Goal: Task Accomplishment & Management: Use online tool/utility

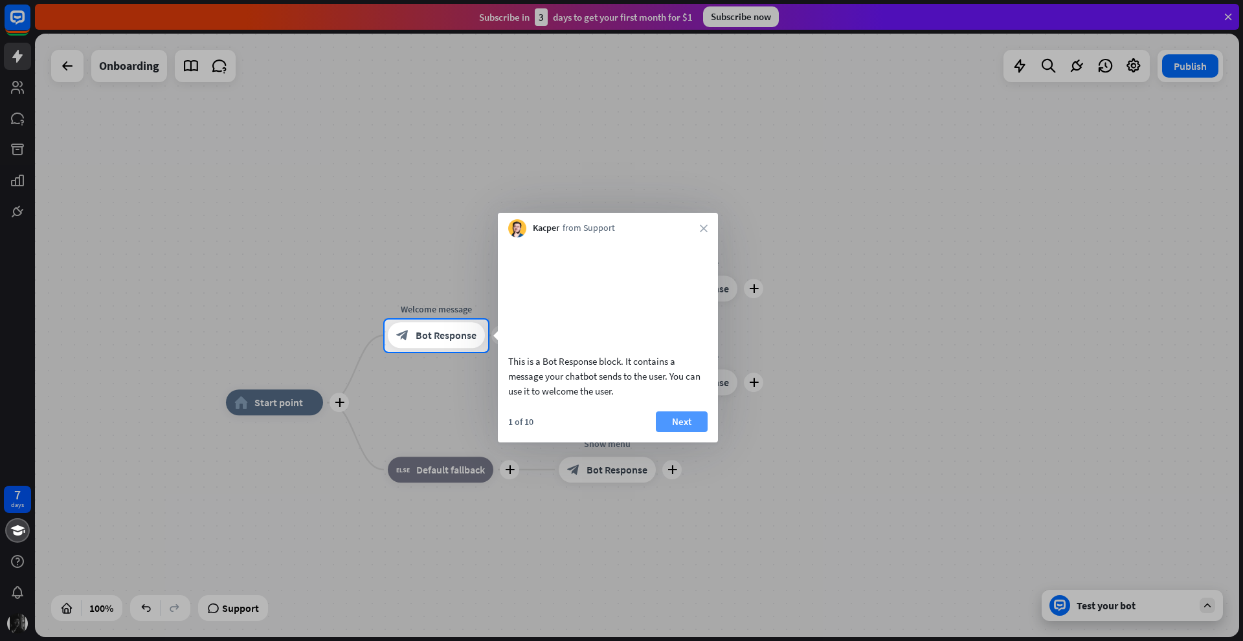
click at [686, 432] on button "Next" at bounding box center [682, 422] width 52 height 21
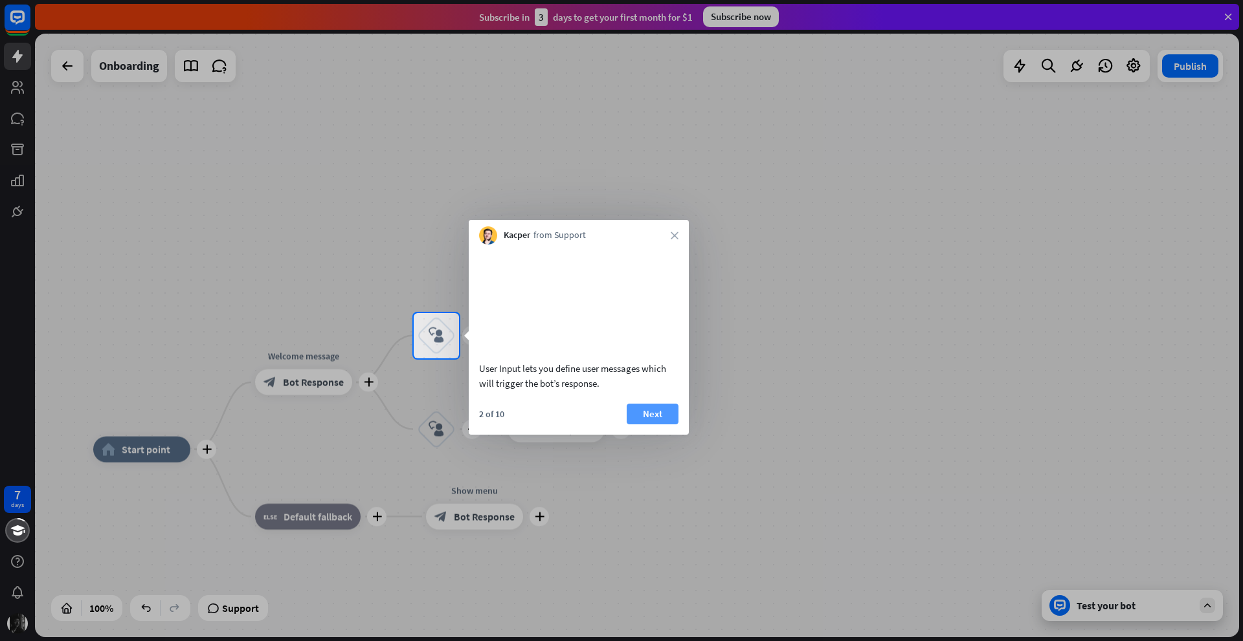
click at [674, 425] on button "Next" at bounding box center [653, 414] width 52 height 21
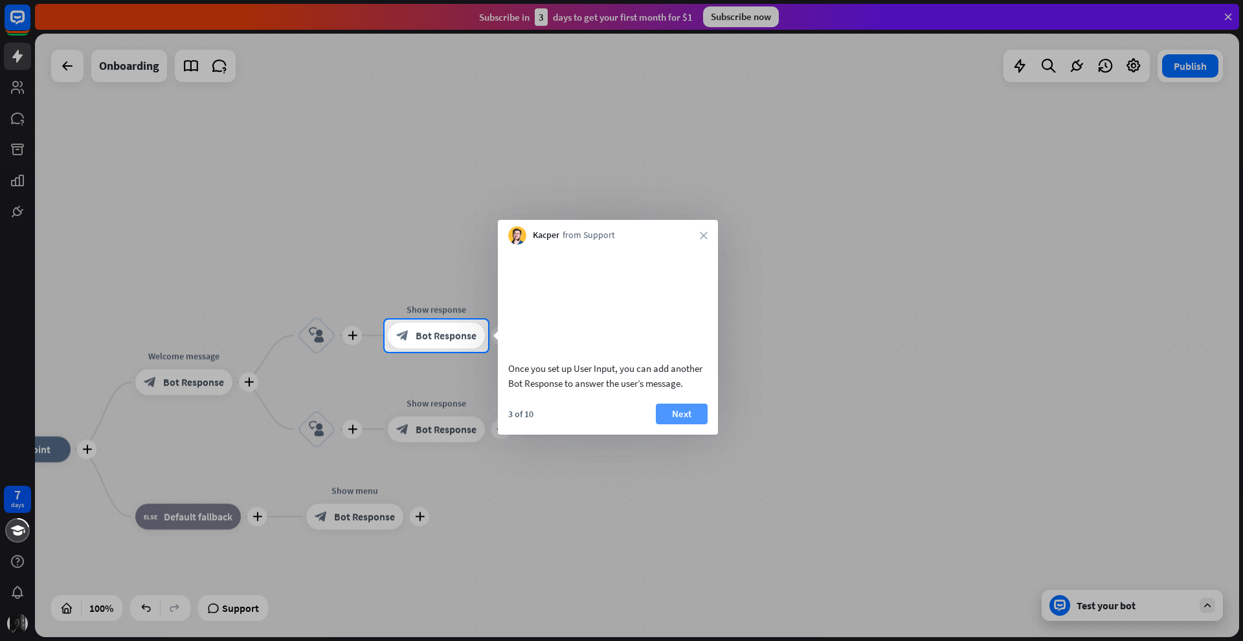
click at [688, 425] on button "Next" at bounding box center [682, 414] width 52 height 21
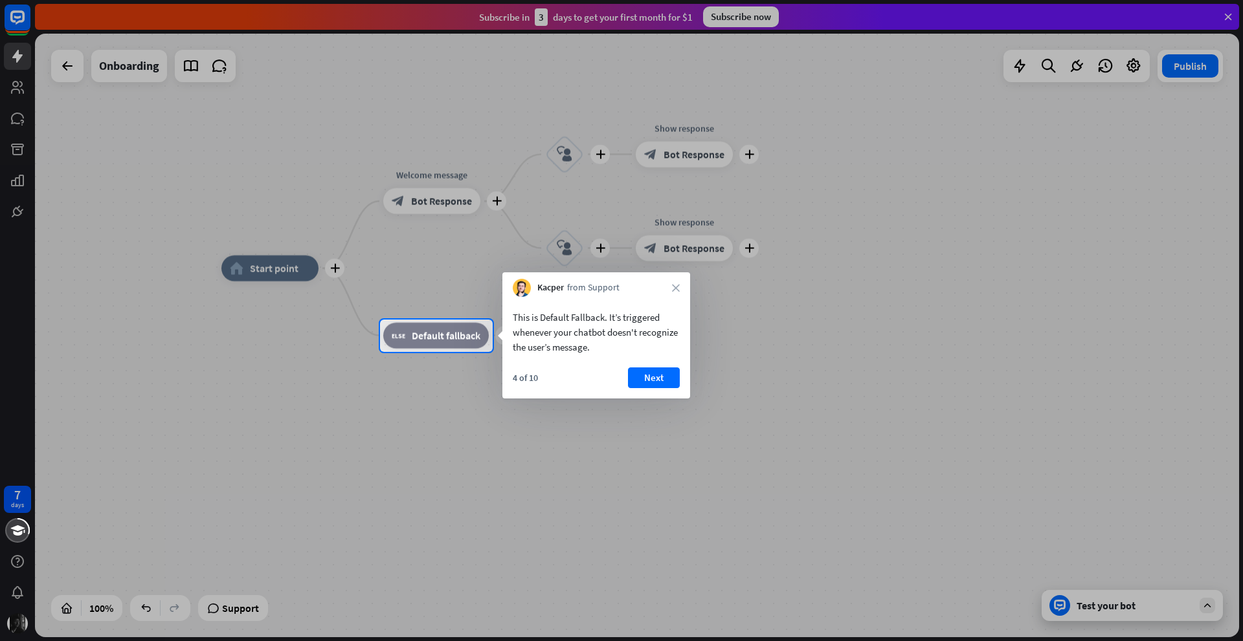
click at [649, 389] on div "4 of 10 Next" at bounding box center [596, 383] width 188 height 31
click at [656, 368] on button "Next" at bounding box center [654, 378] width 52 height 21
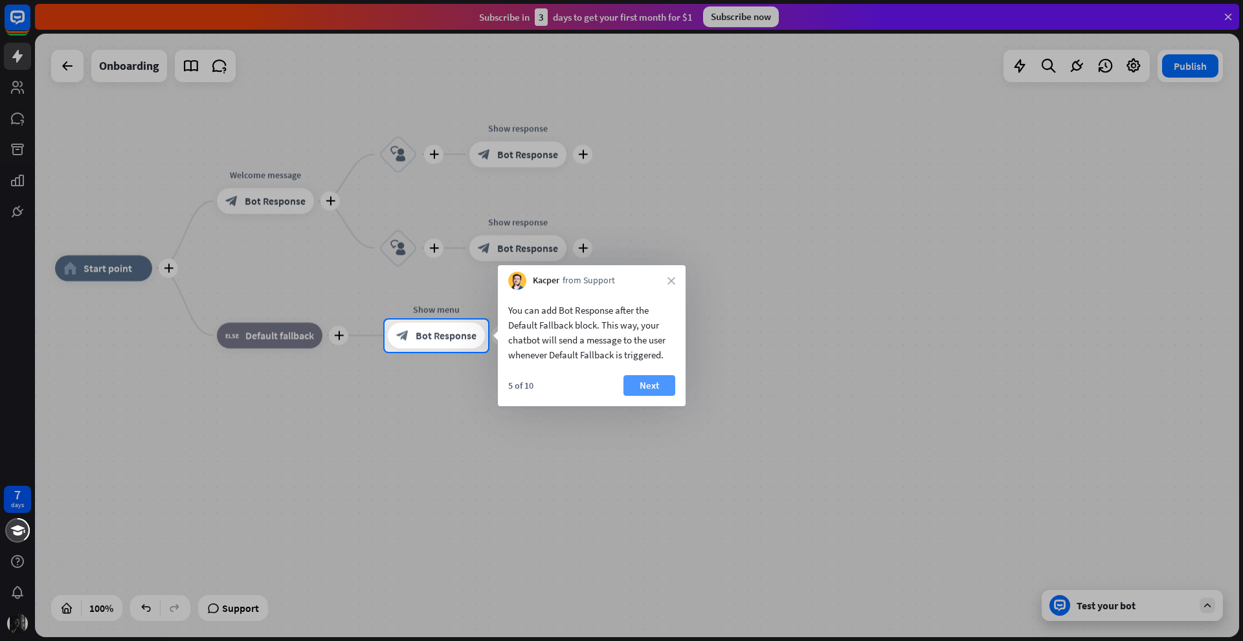
click at [649, 379] on button "Next" at bounding box center [649, 385] width 52 height 21
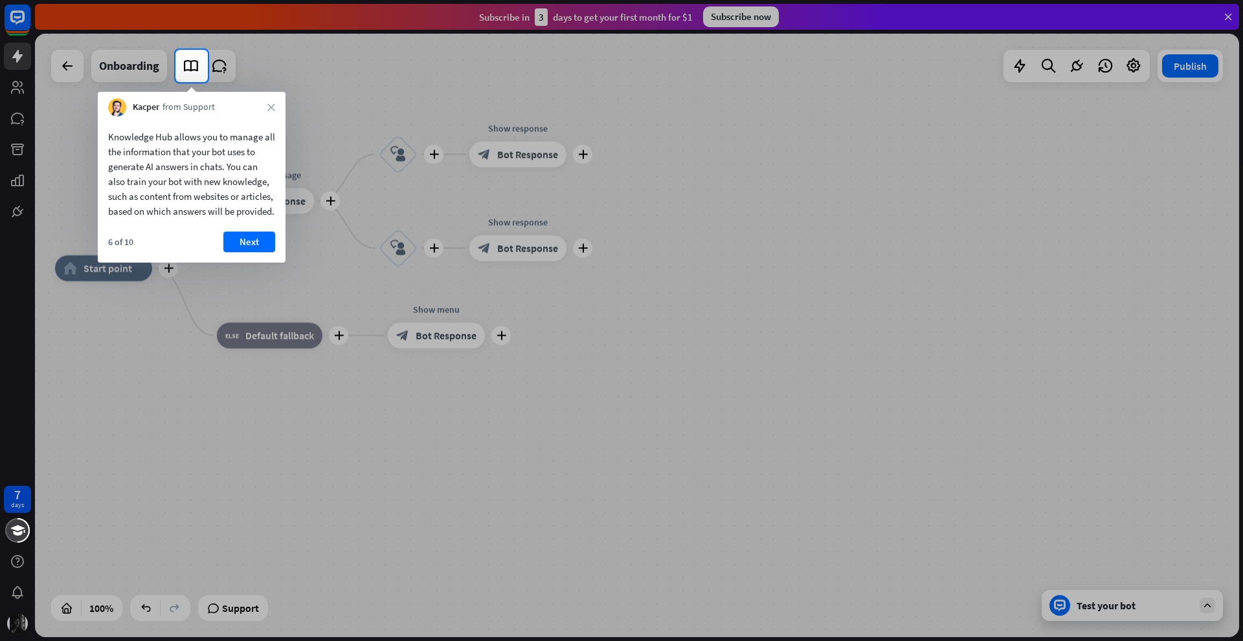
click at [248, 252] on button "Next" at bounding box center [249, 242] width 52 height 21
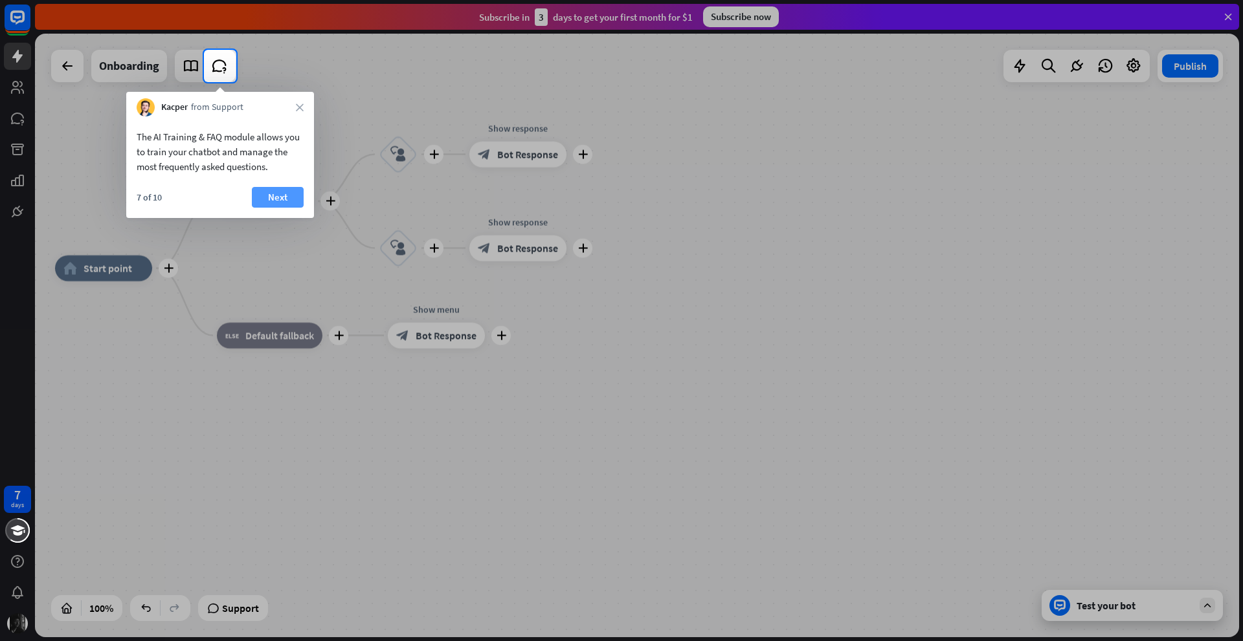
click at [300, 202] on button "Next" at bounding box center [278, 197] width 52 height 21
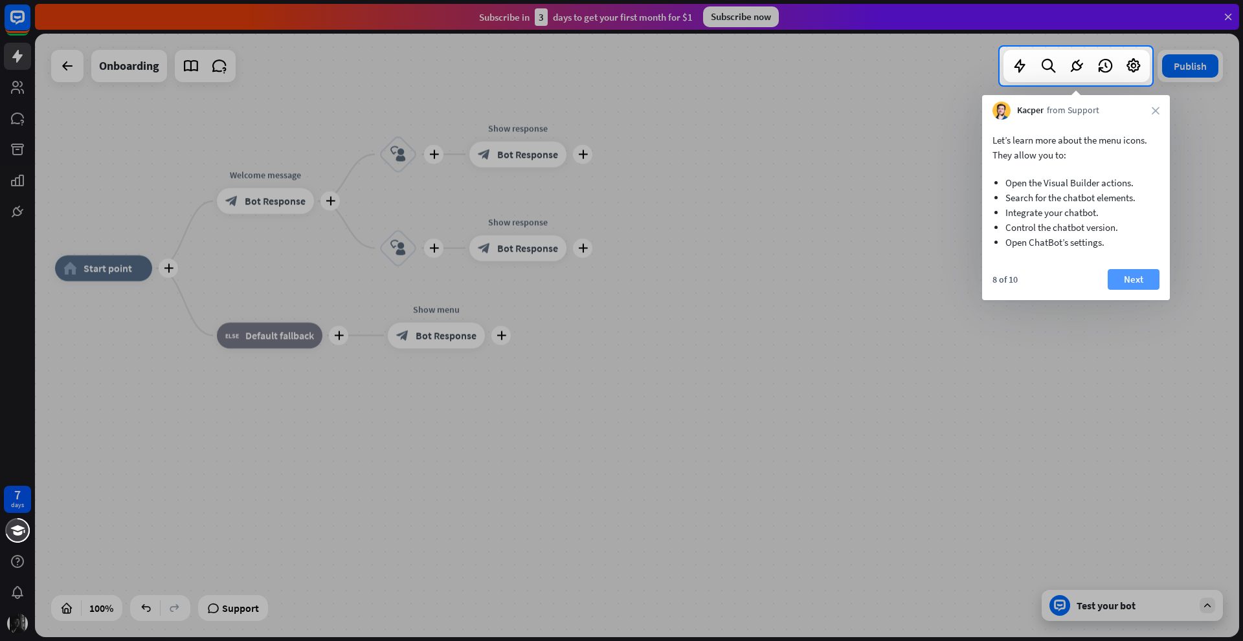
click at [1131, 279] on button "Next" at bounding box center [1134, 279] width 52 height 21
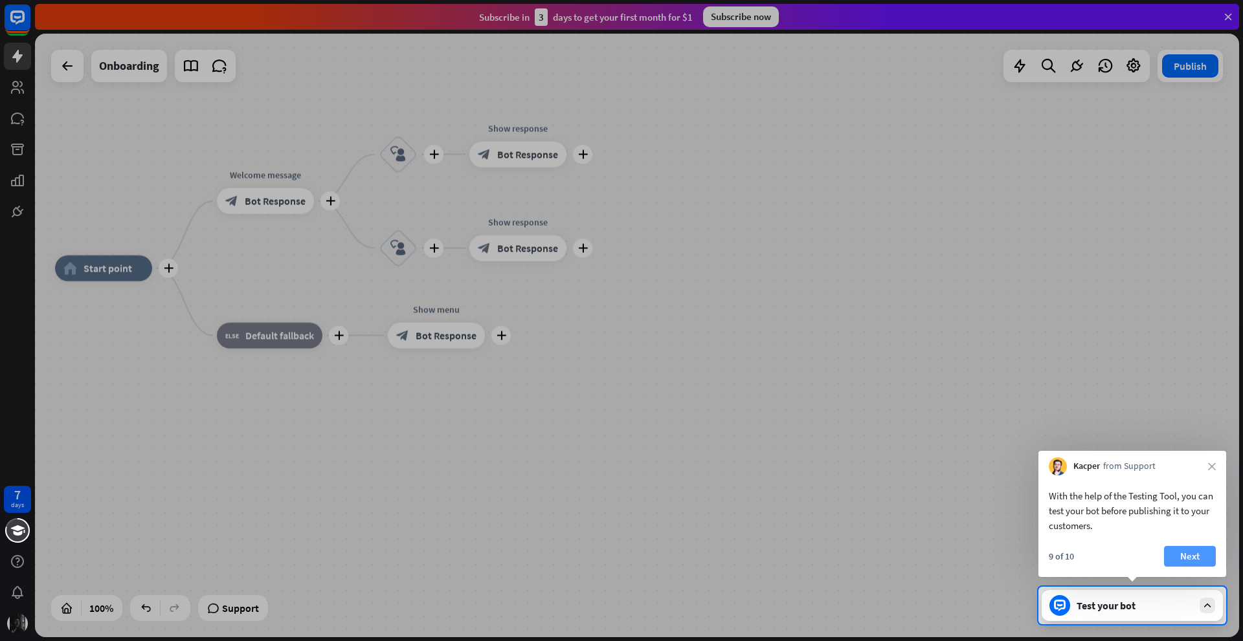
click at [1186, 548] on button "Next" at bounding box center [1190, 556] width 52 height 21
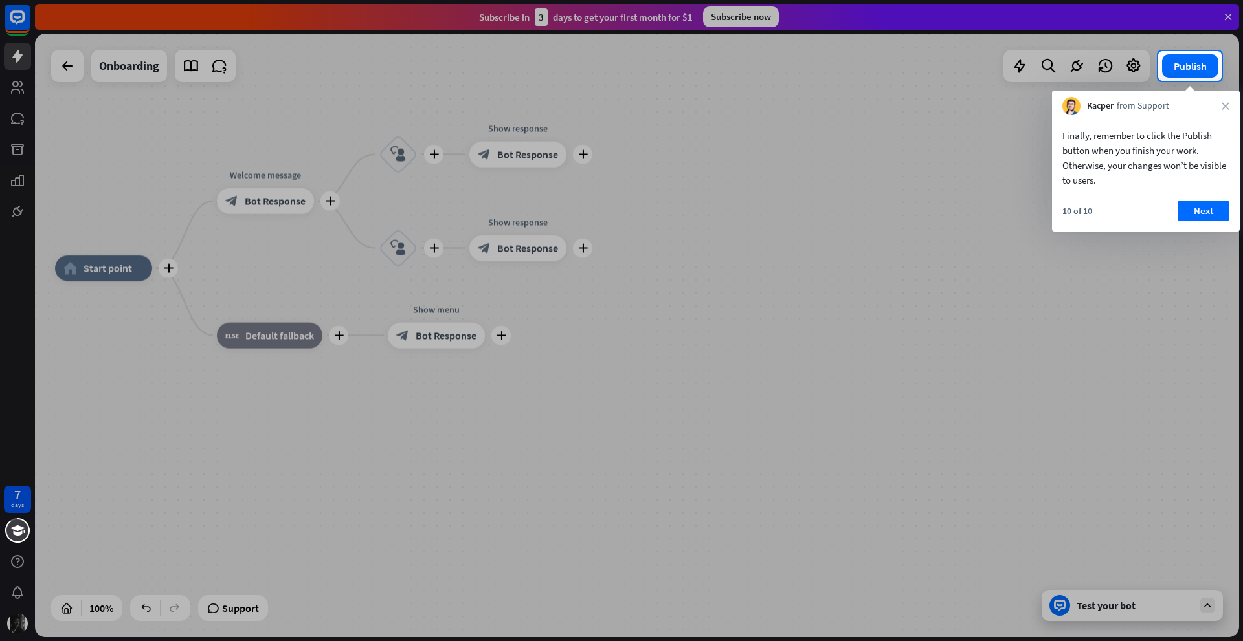
click at [1123, 616] on div at bounding box center [621, 361] width 1243 height 561
click at [1199, 213] on button "Next" at bounding box center [1203, 211] width 52 height 21
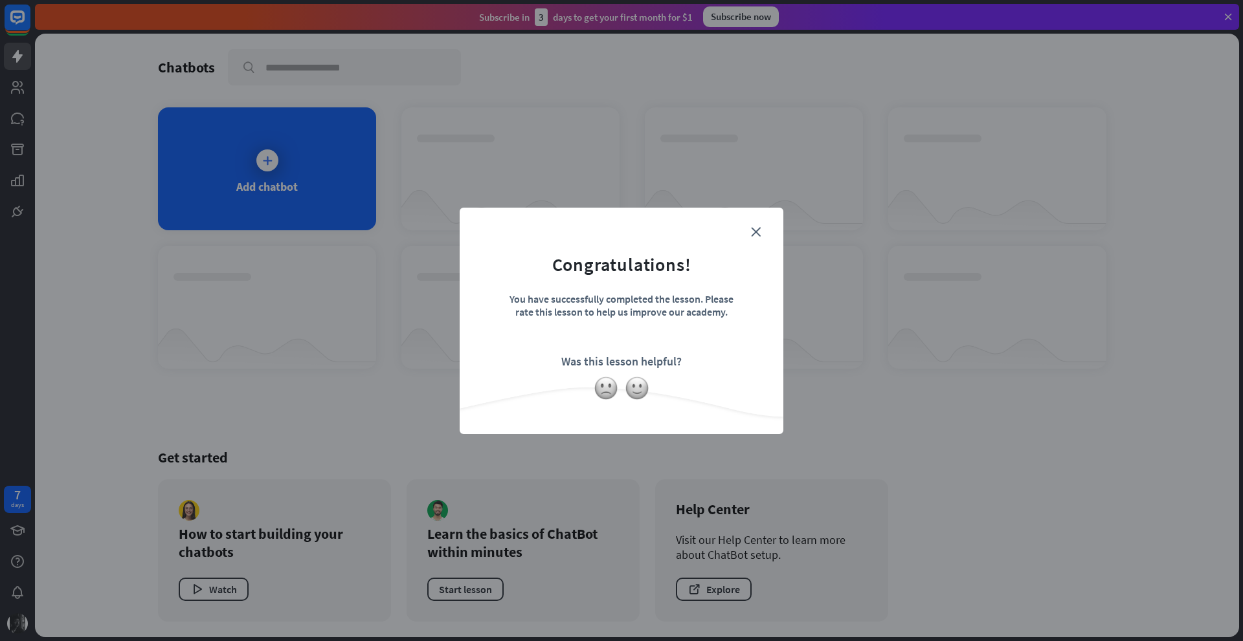
click at [759, 226] on form "Congratulations! You have successfully completed the lesson. Please rate this l…" at bounding box center [621, 301] width 291 height 155
click at [759, 227] on icon "close" at bounding box center [756, 232] width 10 height 10
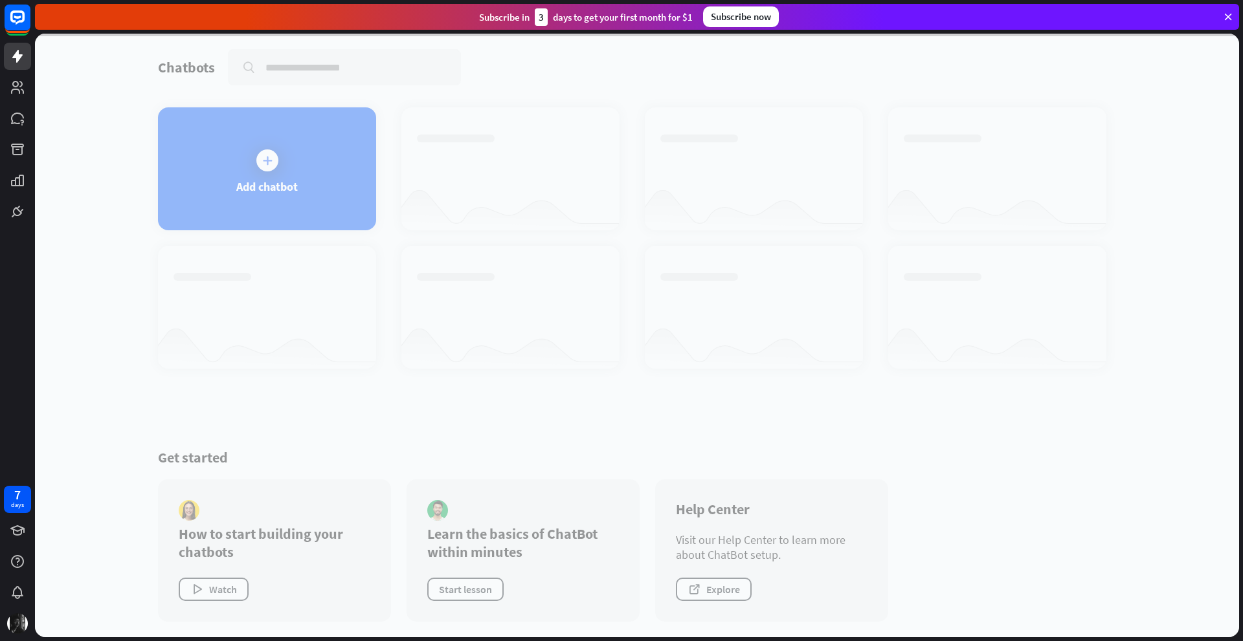
click at [285, 151] on div at bounding box center [637, 336] width 1204 height 604
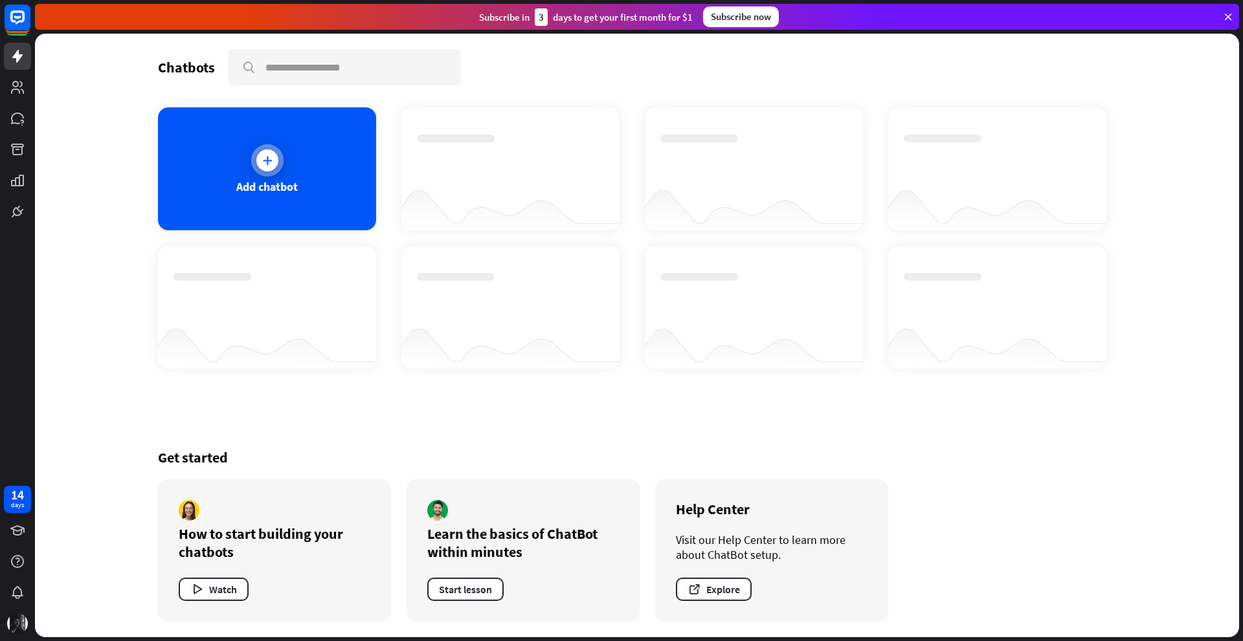
click at [291, 157] on div "Add chatbot" at bounding box center [267, 168] width 218 height 123
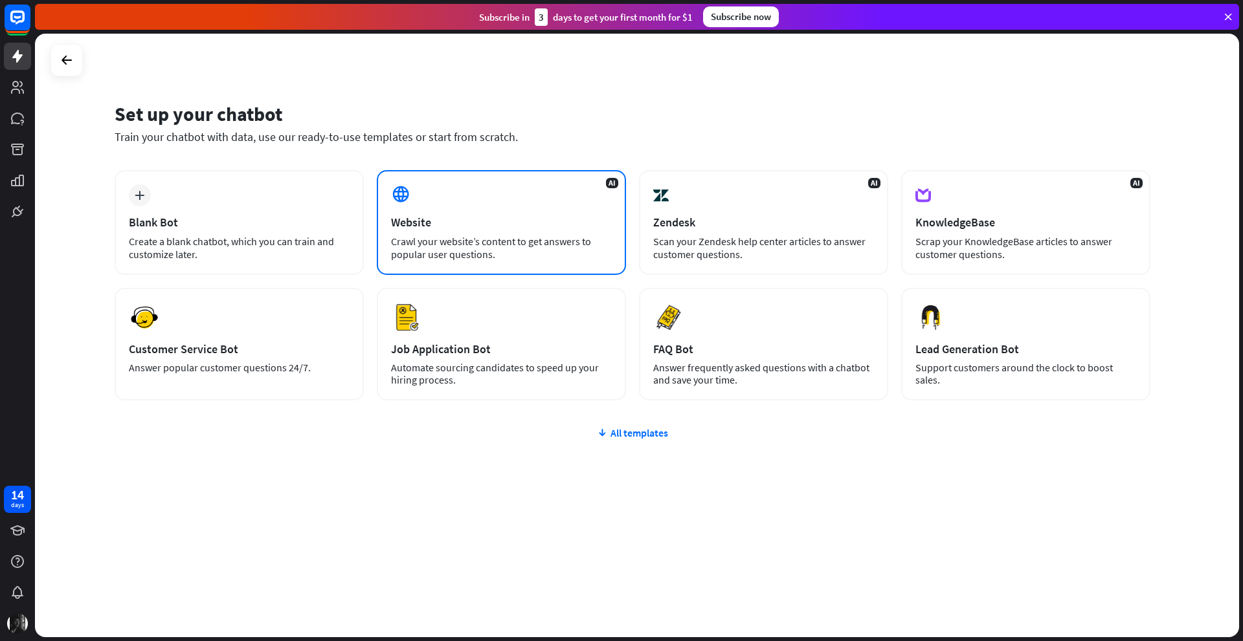
click at [508, 214] on div "AI Website Crawl your website’s content to get answers to popular user question…" at bounding box center [501, 222] width 249 height 105
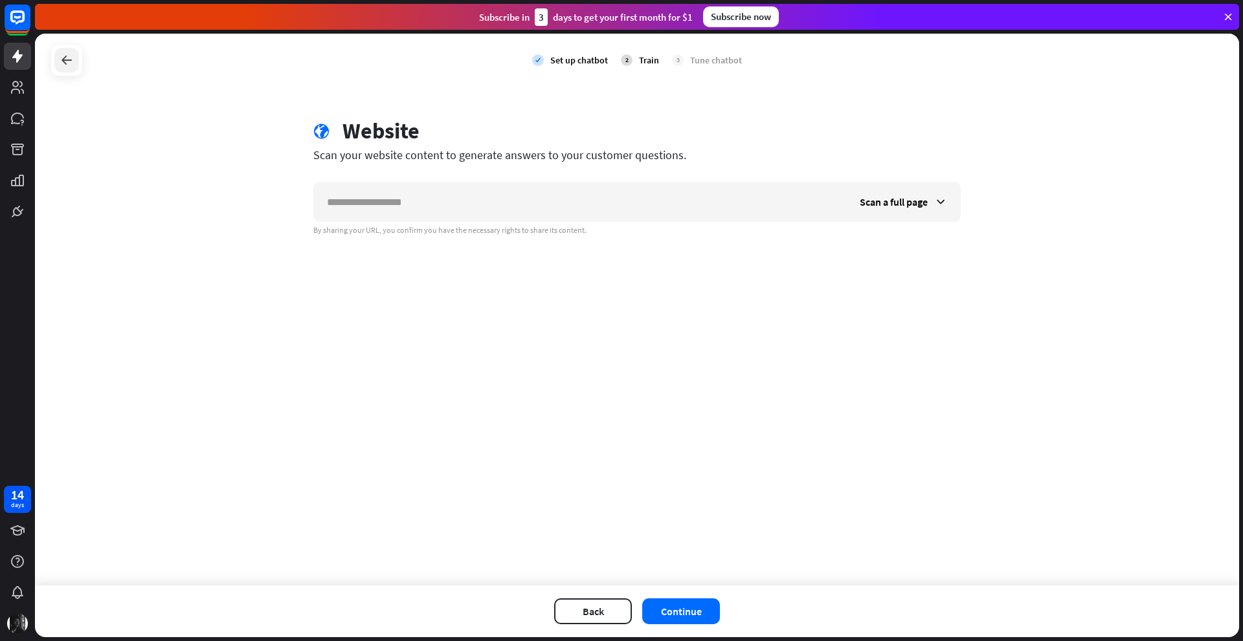
click at [71, 52] on div at bounding box center [66, 60] width 25 height 25
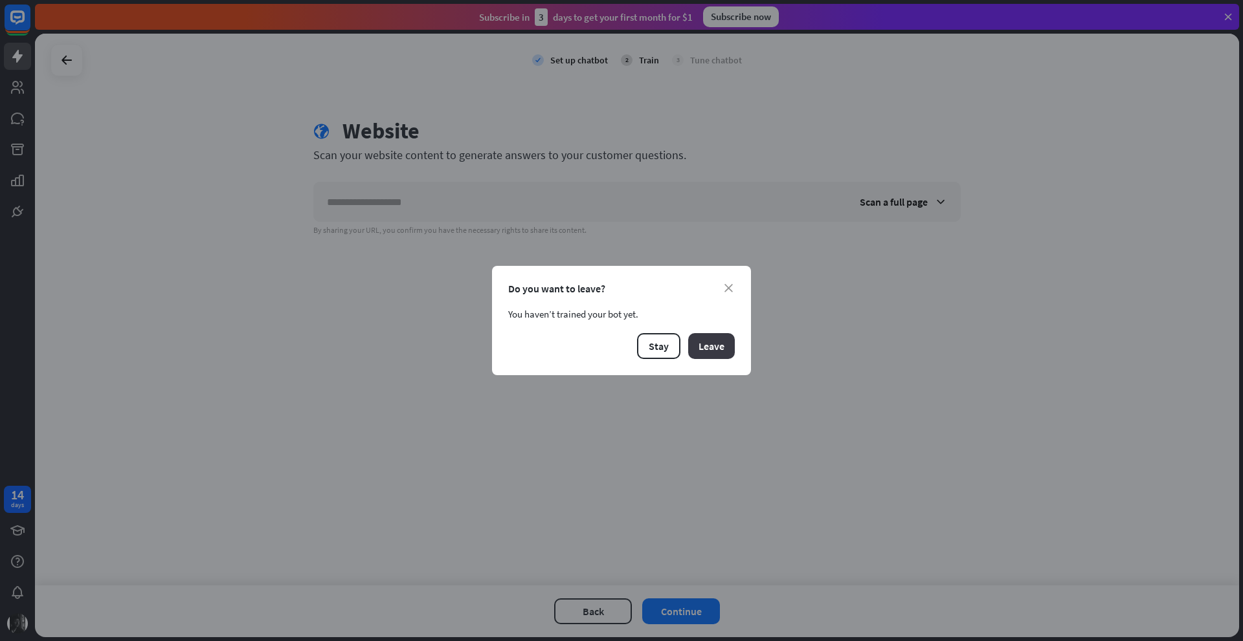
click at [695, 335] on button "Leave" at bounding box center [711, 346] width 47 height 26
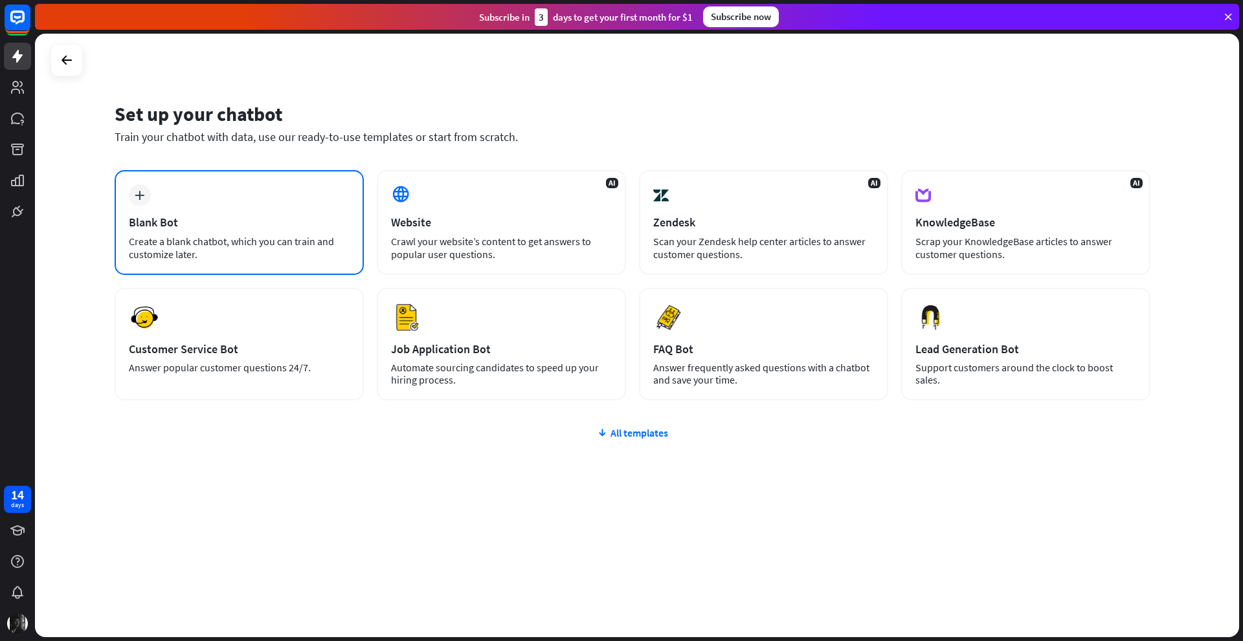
click at [193, 194] on div "plus Blank Bot Create a blank chatbot, which you can train and customize later." at bounding box center [239, 222] width 249 height 105
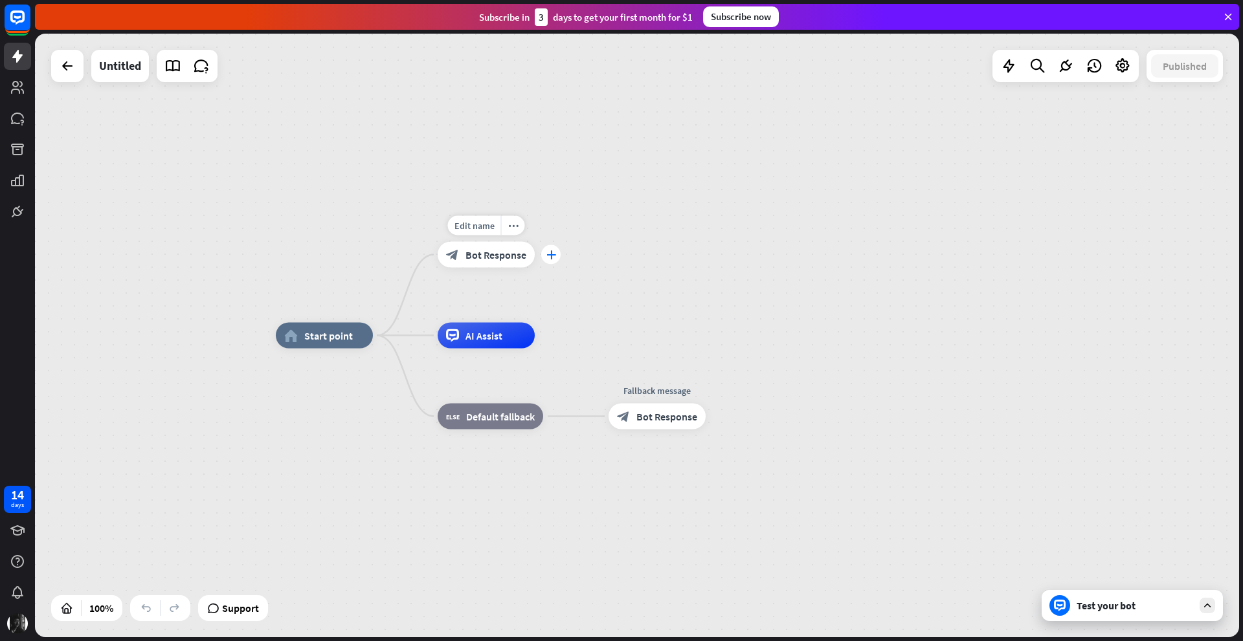
click at [547, 255] on icon "plus" at bounding box center [551, 254] width 10 height 9
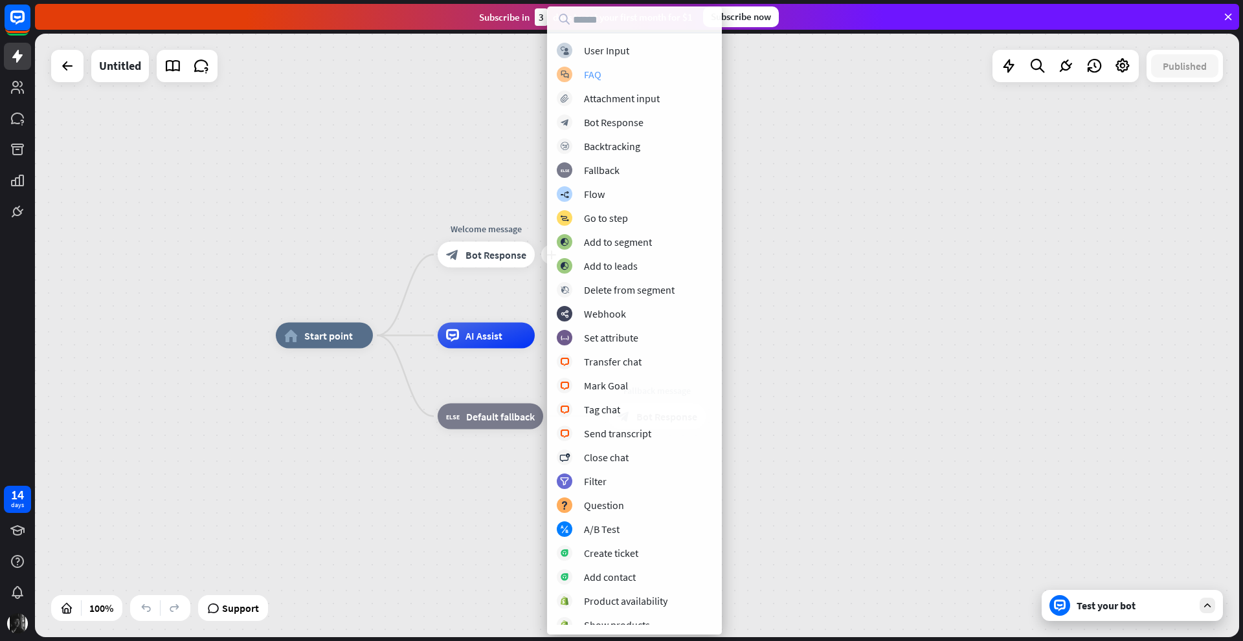
click at [584, 78] on div "FAQ" at bounding box center [592, 74] width 17 height 13
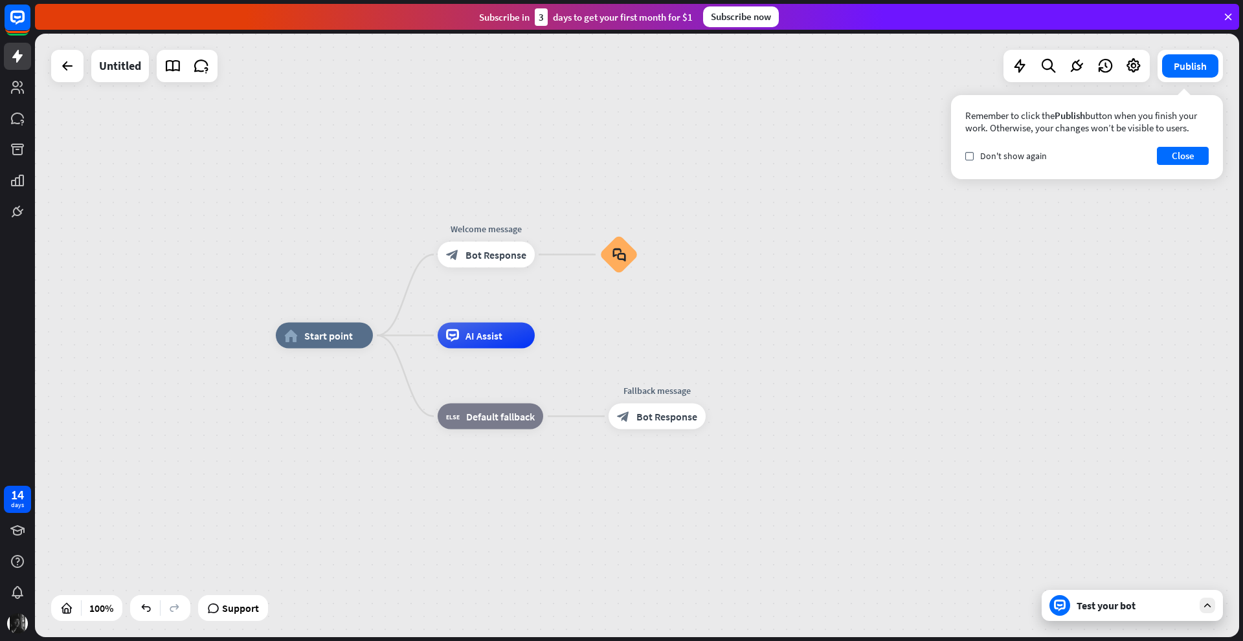
click at [1128, 599] on div "Test your bot" at bounding box center [1134, 605] width 117 height 13
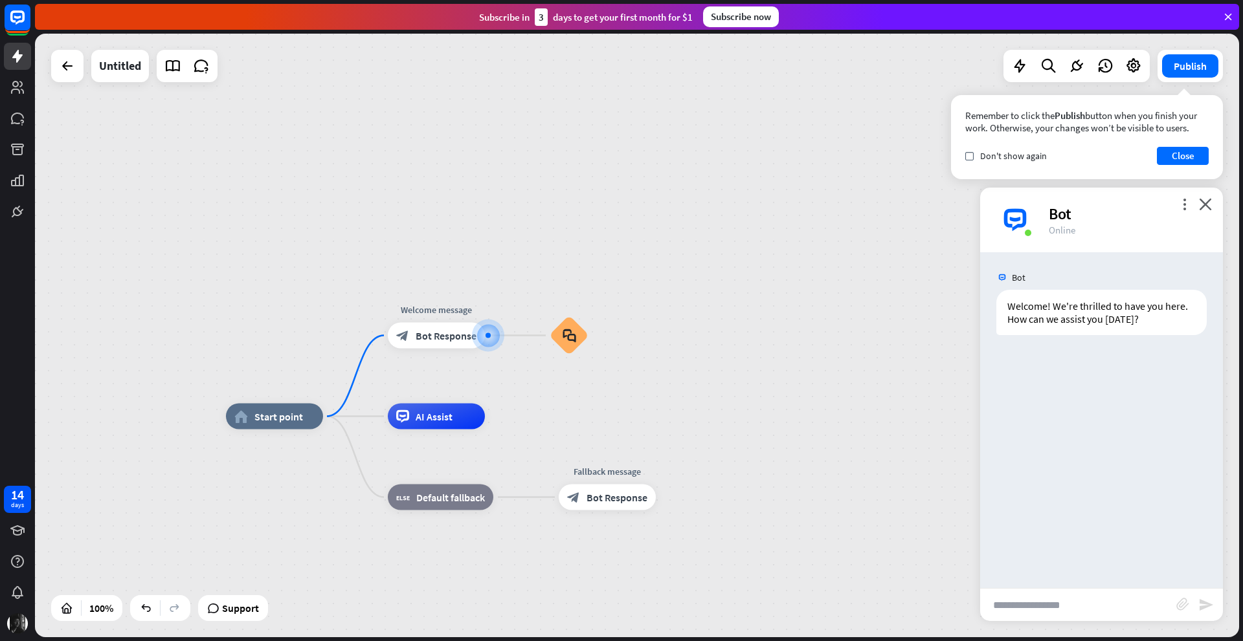
click at [1025, 592] on input "text" at bounding box center [1078, 605] width 196 height 32
type input "***"
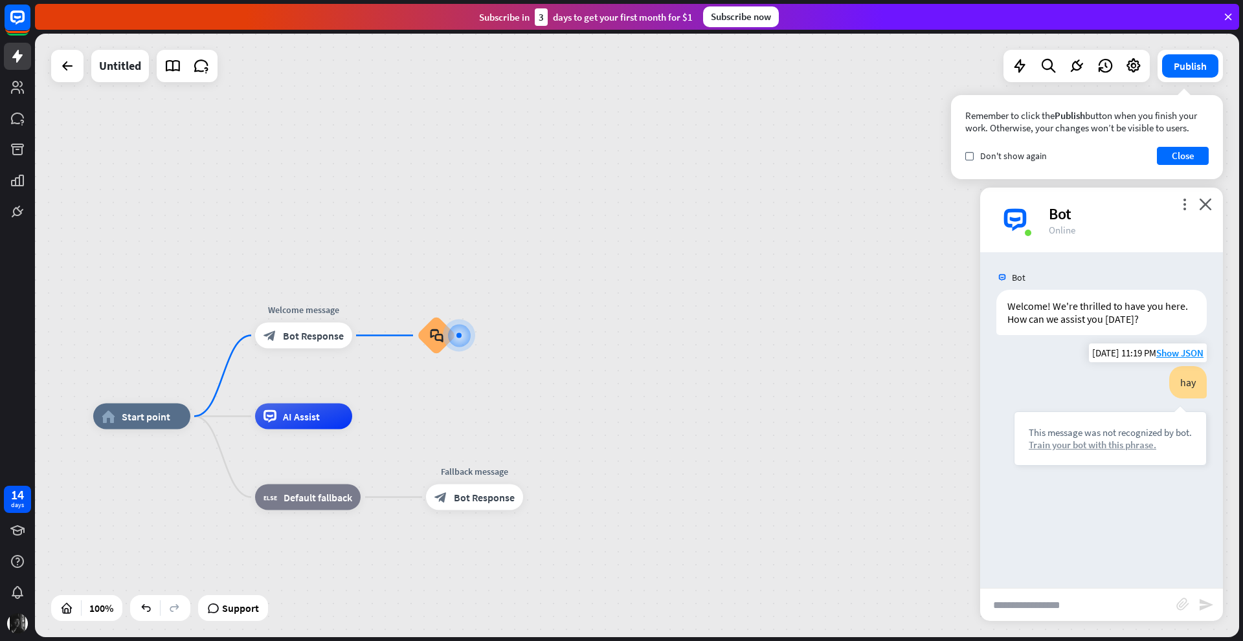
click at [1052, 445] on div "Train your bot with this phrase." at bounding box center [1110, 445] width 163 height 12
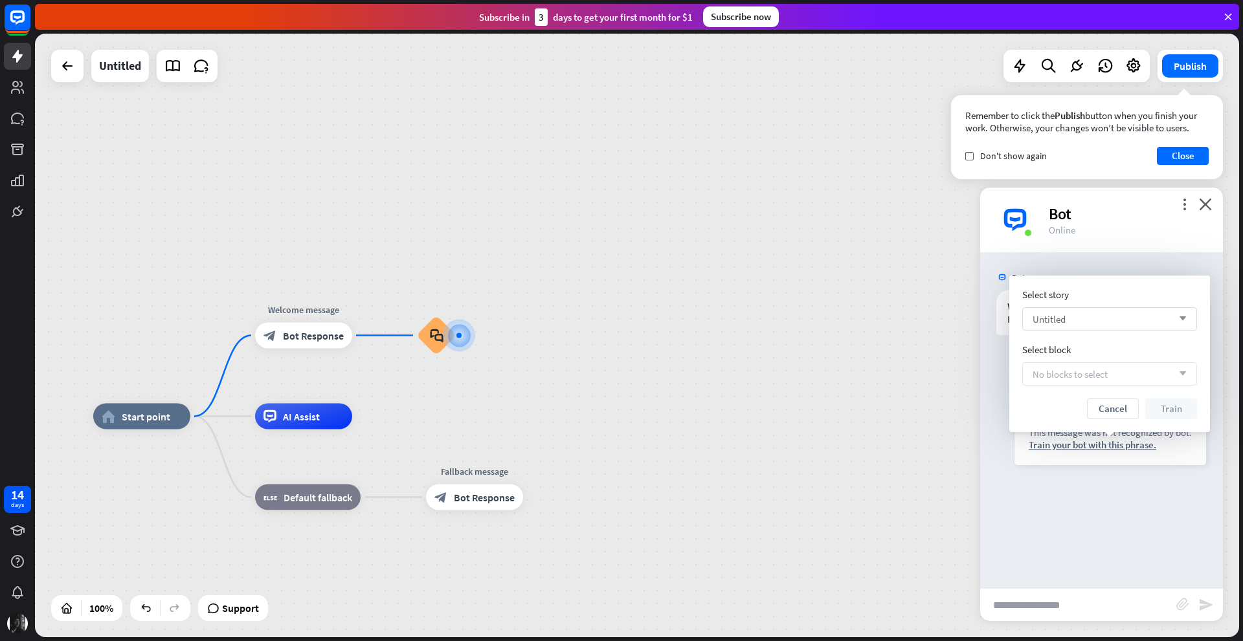
click at [1069, 318] on div "Untitled arrow_down" at bounding box center [1109, 318] width 175 height 23
click at [1079, 323] on input "search" at bounding box center [1099, 319] width 135 height 22
click at [1084, 345] on div "Untitled checked" at bounding box center [1109, 352] width 164 height 26
click at [1070, 369] on span "No blocks to select" at bounding box center [1069, 374] width 75 height 12
click at [1124, 318] on div "Untitled arrow_down" at bounding box center [1109, 318] width 175 height 23
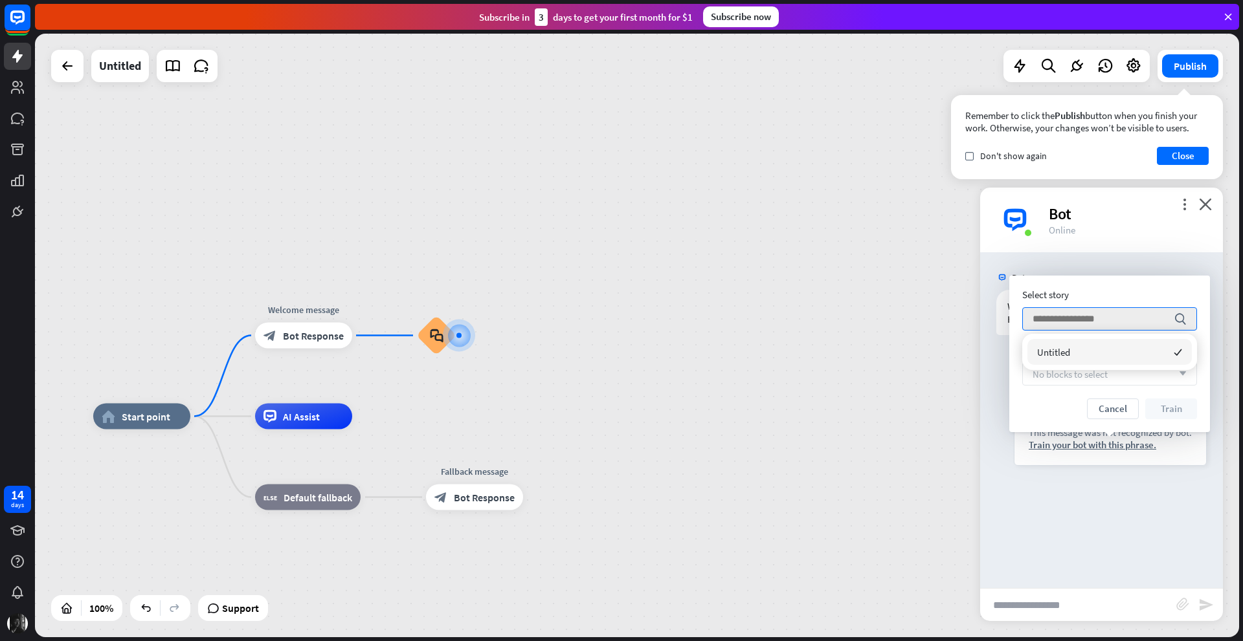
click at [1093, 350] on div "Untitled checked" at bounding box center [1109, 352] width 164 height 26
click at [1111, 322] on div "Untitled arrow_down" at bounding box center [1109, 318] width 175 height 23
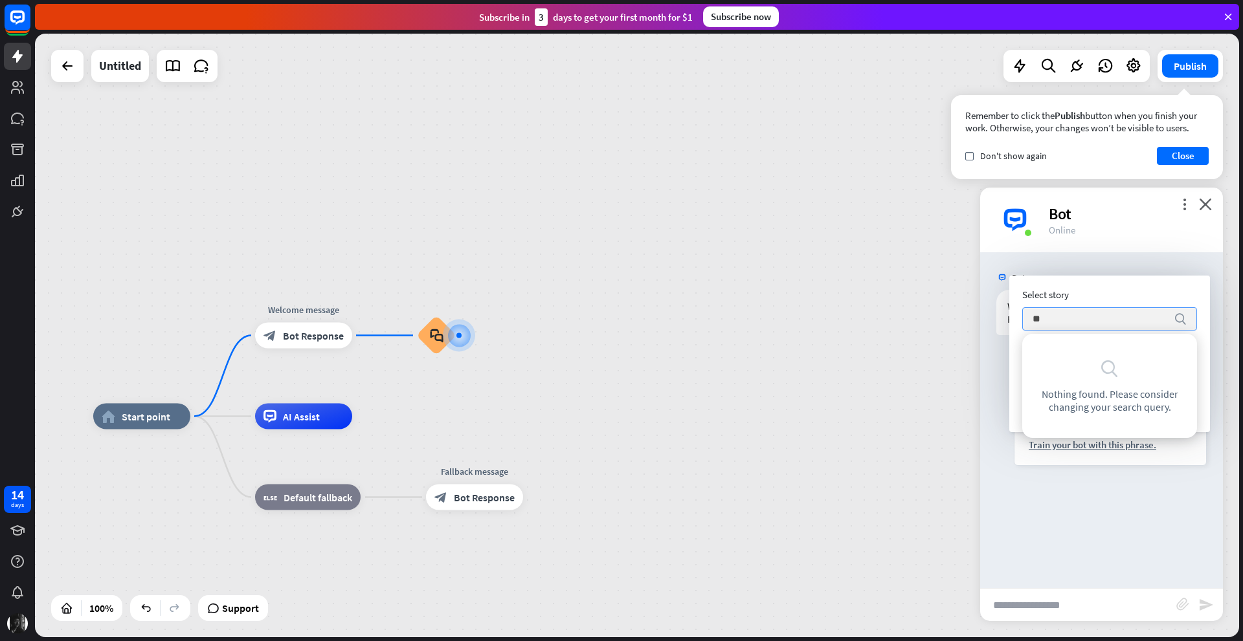
type input "*"
type input "***"
click at [1184, 202] on icon "more_vert" at bounding box center [1184, 204] width 12 height 12
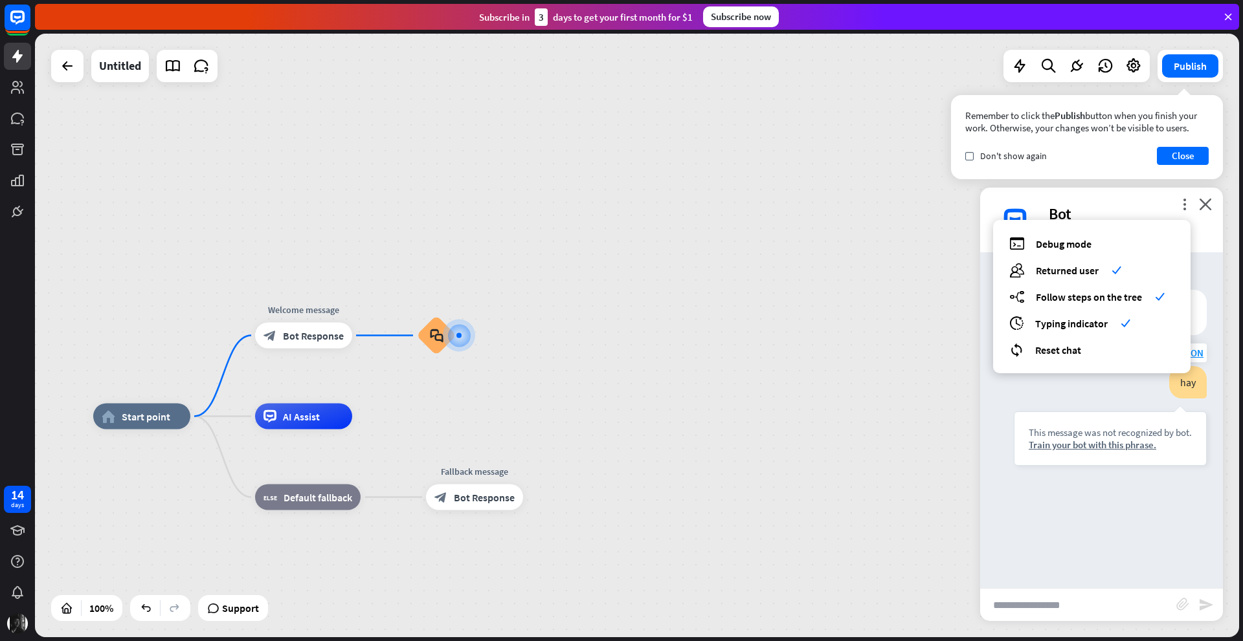
click at [1131, 463] on div "This message was not recognized by bot. Train your bot with this phrase." at bounding box center [1110, 439] width 193 height 54
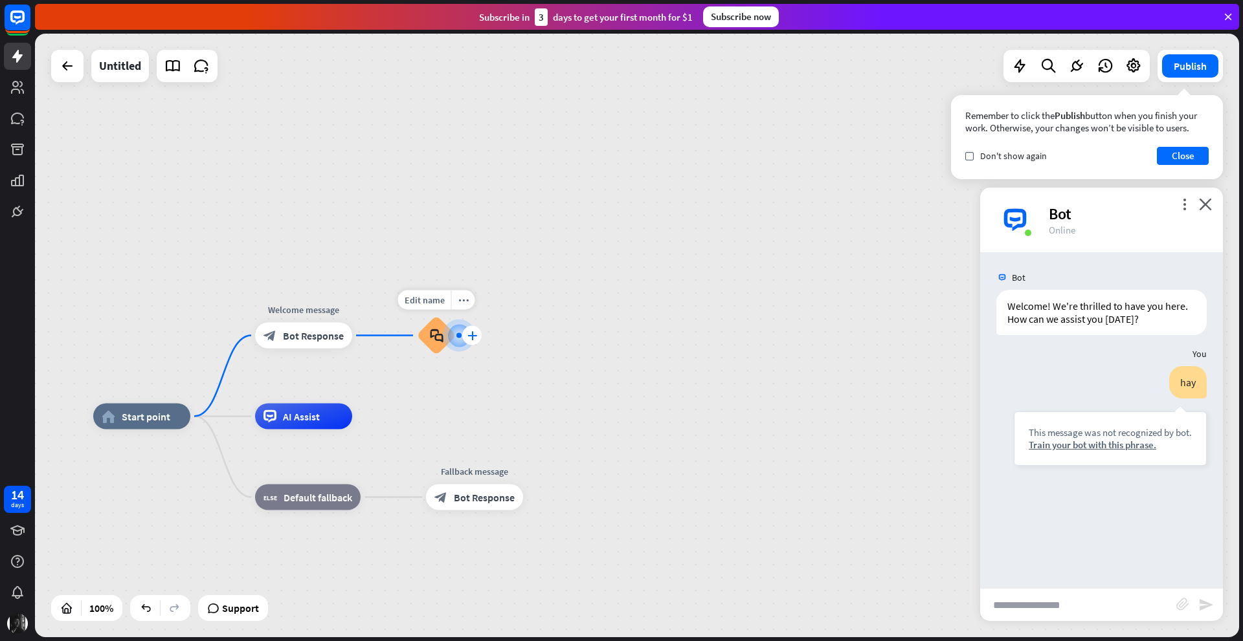
click at [469, 331] on icon "plus" at bounding box center [472, 335] width 10 height 9
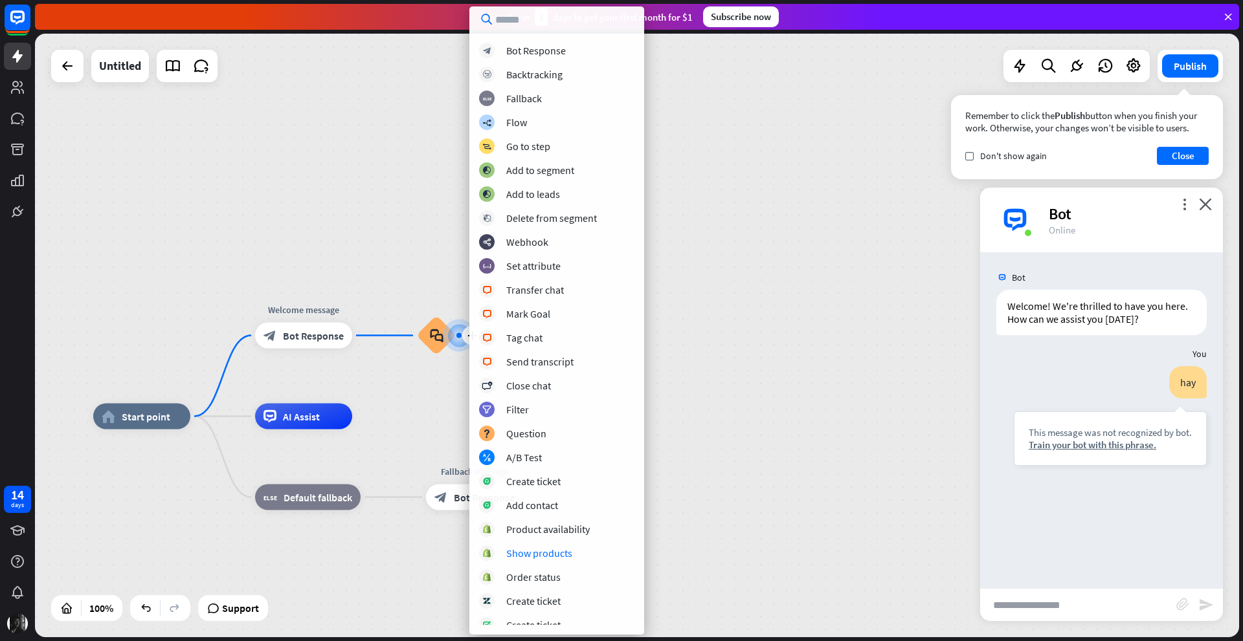
scroll to position [56, 0]
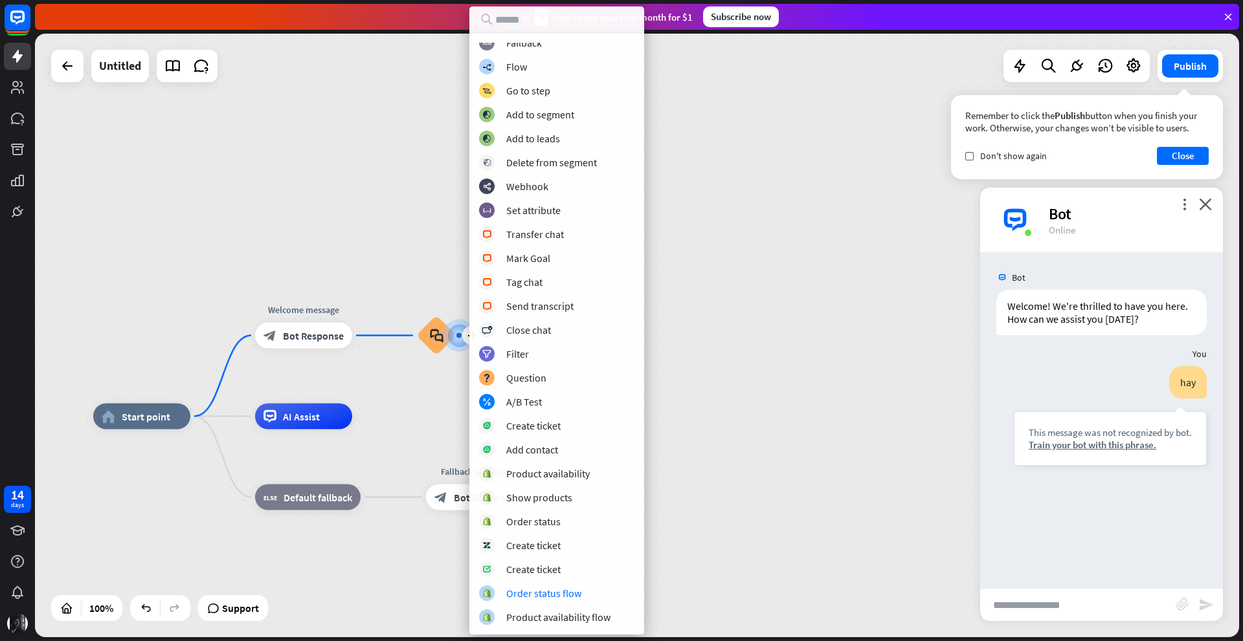
click at [559, 585] on div "block_bot_response Bot Response block_backtracking Backtracking block_fallback …" at bounding box center [556, 334] width 175 height 583
click at [531, 593] on div "Order status flow" at bounding box center [543, 593] width 75 height 13
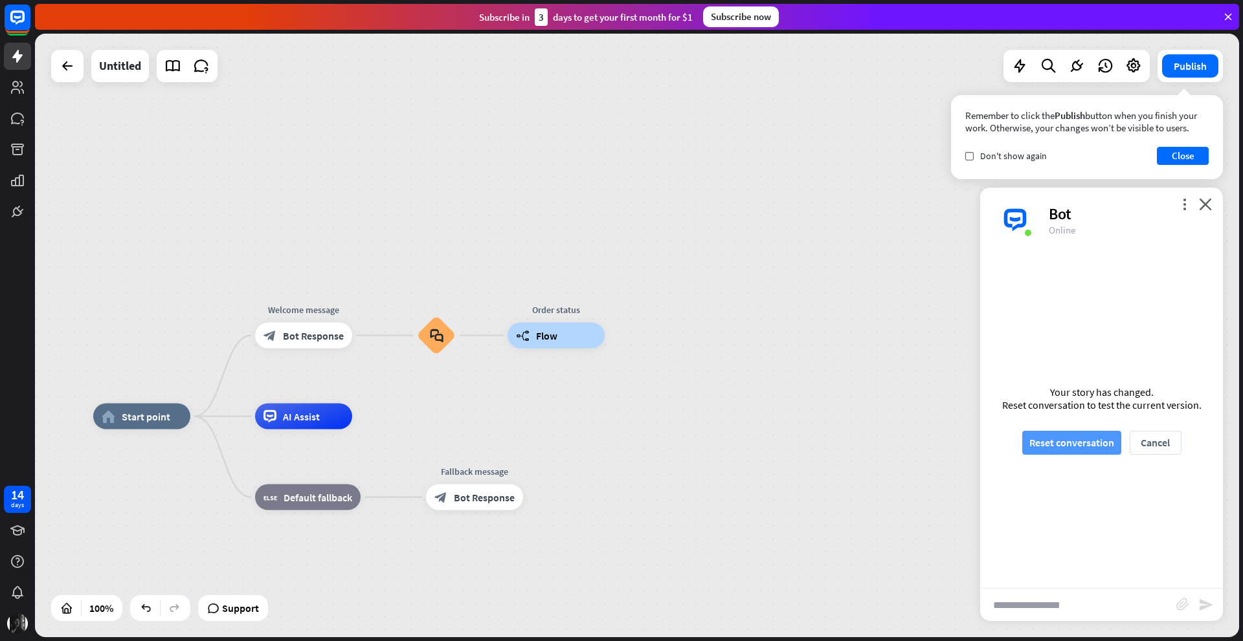
click at [1091, 447] on button "Reset conversation" at bounding box center [1071, 443] width 99 height 24
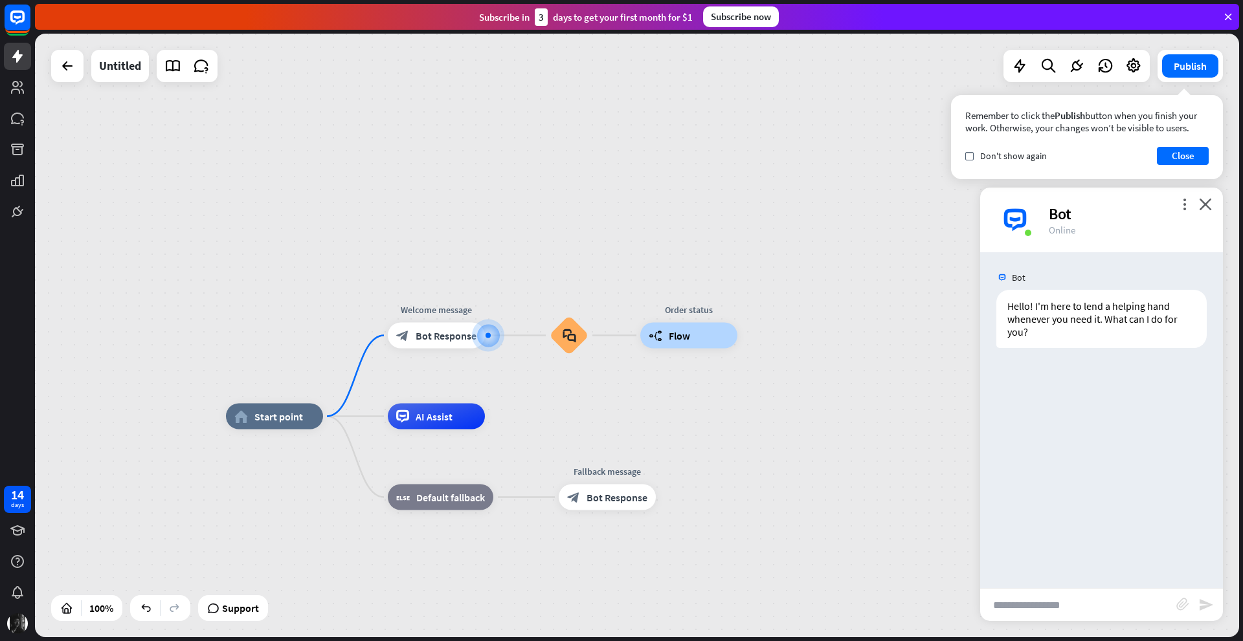
click at [997, 602] on input "text" at bounding box center [1078, 605] width 196 height 32
type input "*****"
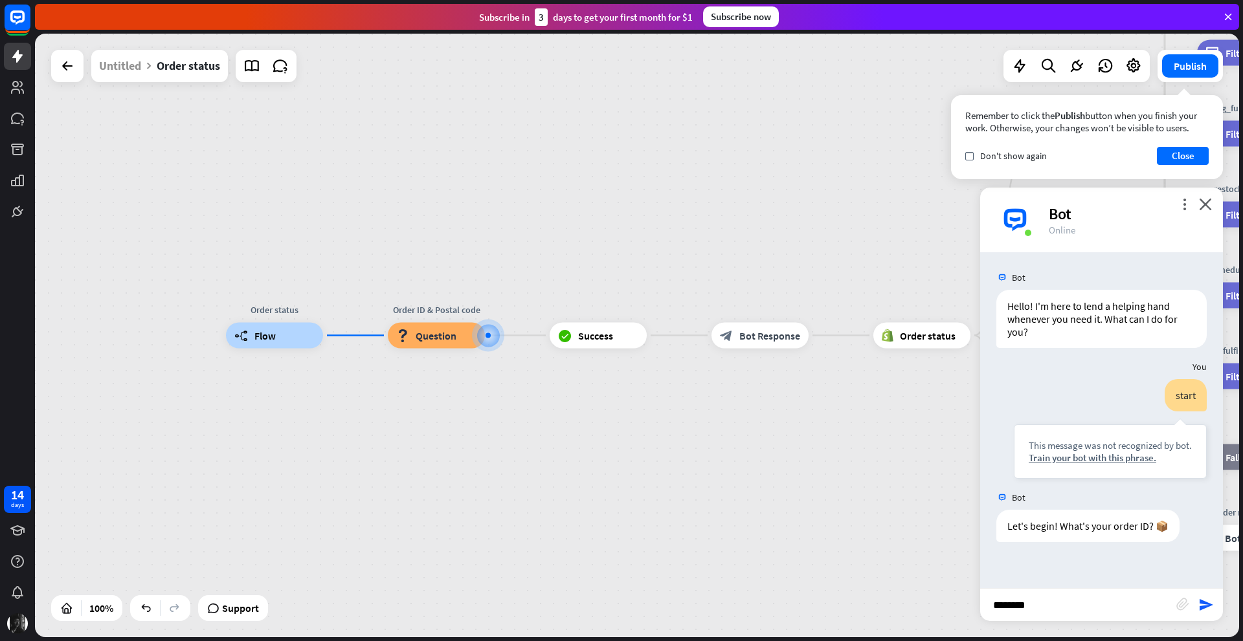
type input "*********"
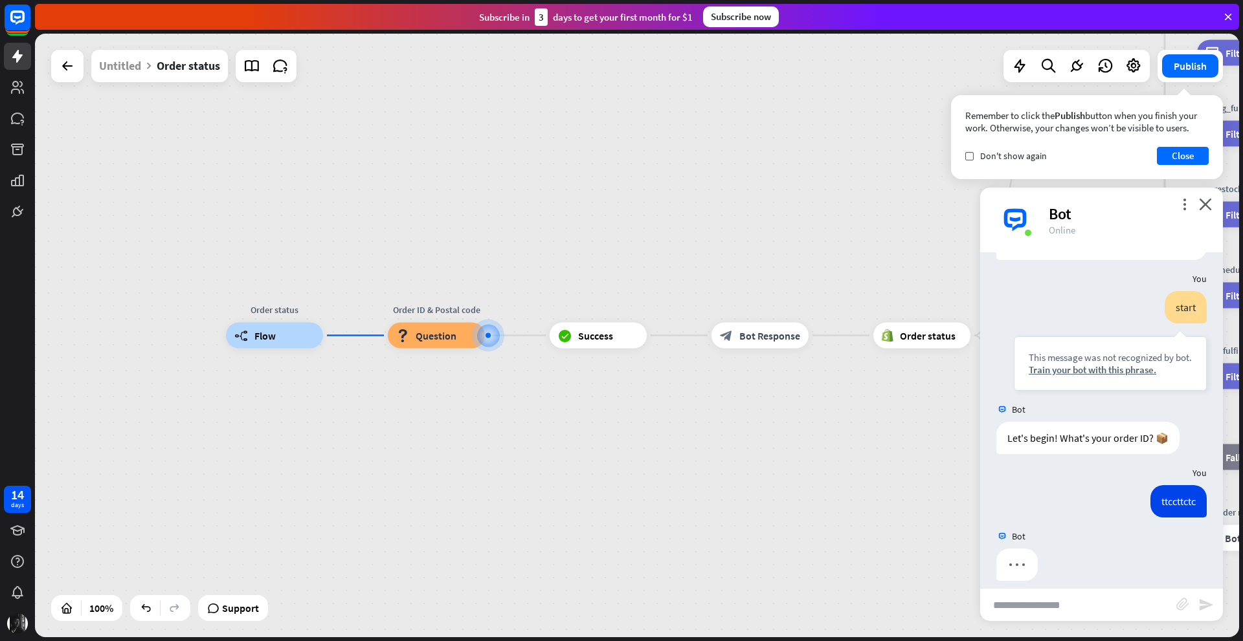
scroll to position [100, 0]
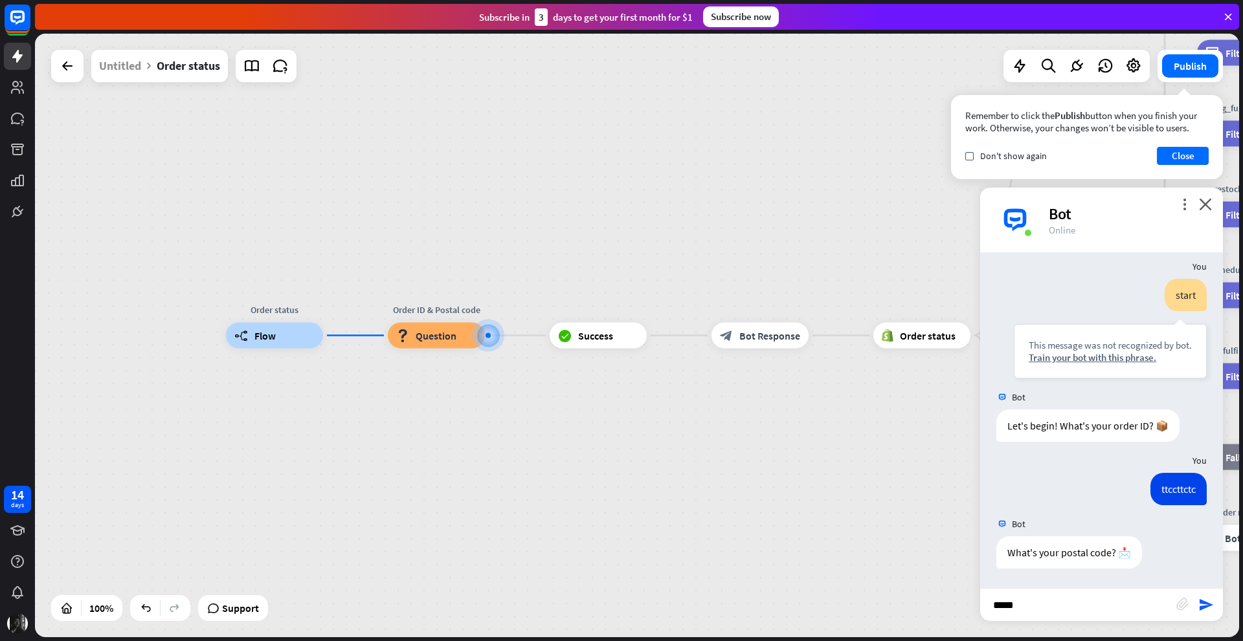
type input "******"
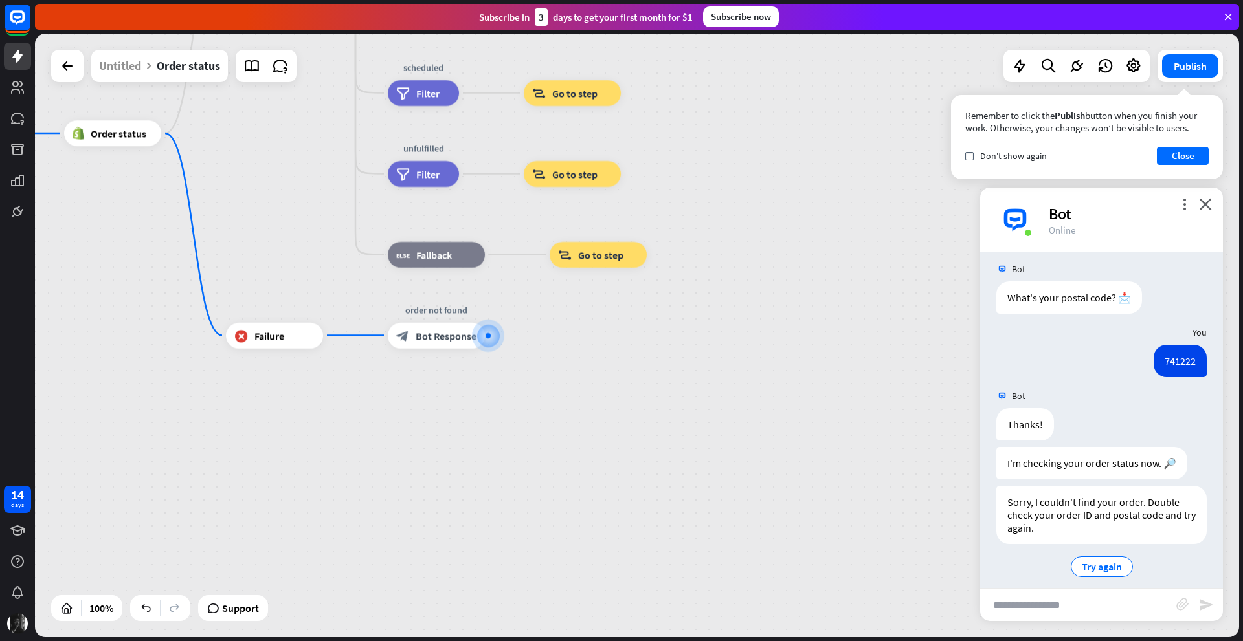
scroll to position [366, 0]
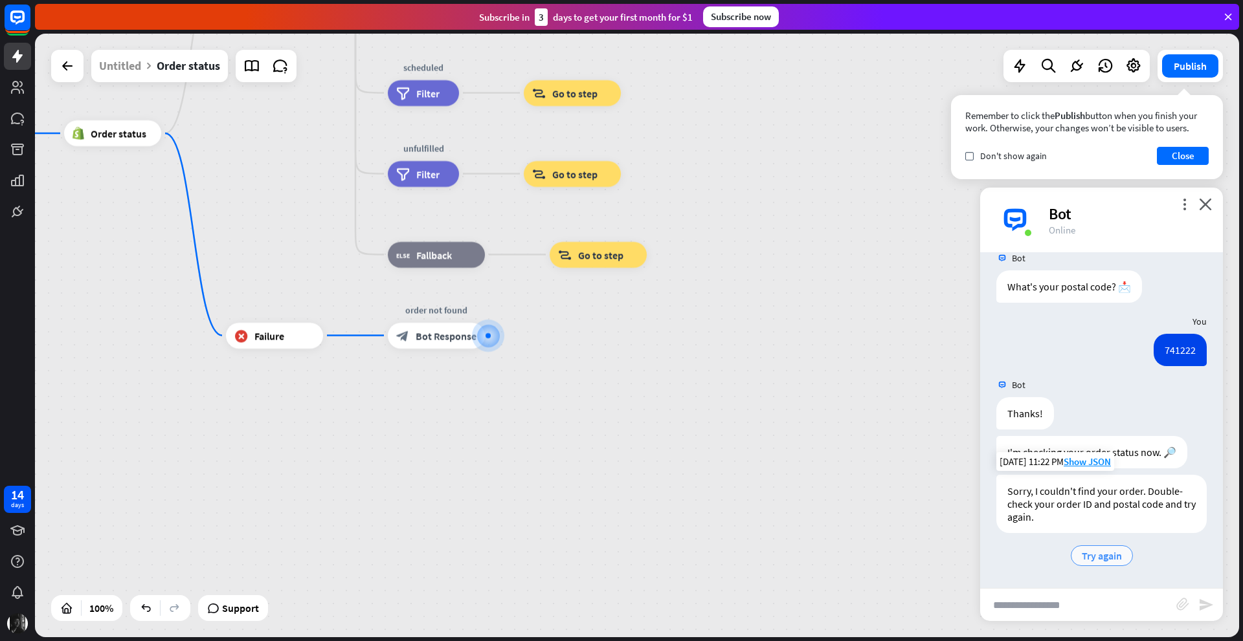
click at [1084, 553] on span "Try again" at bounding box center [1102, 556] width 40 height 13
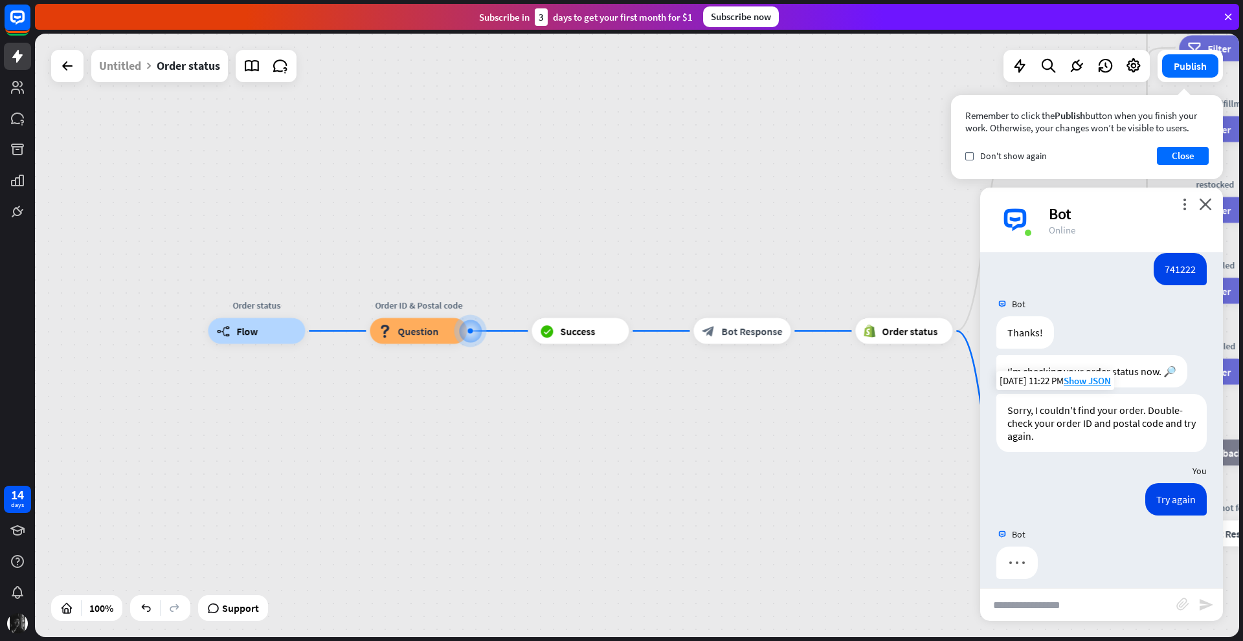
scroll to position [458, 0]
